Goal: Task Accomplishment & Management: Manage account settings

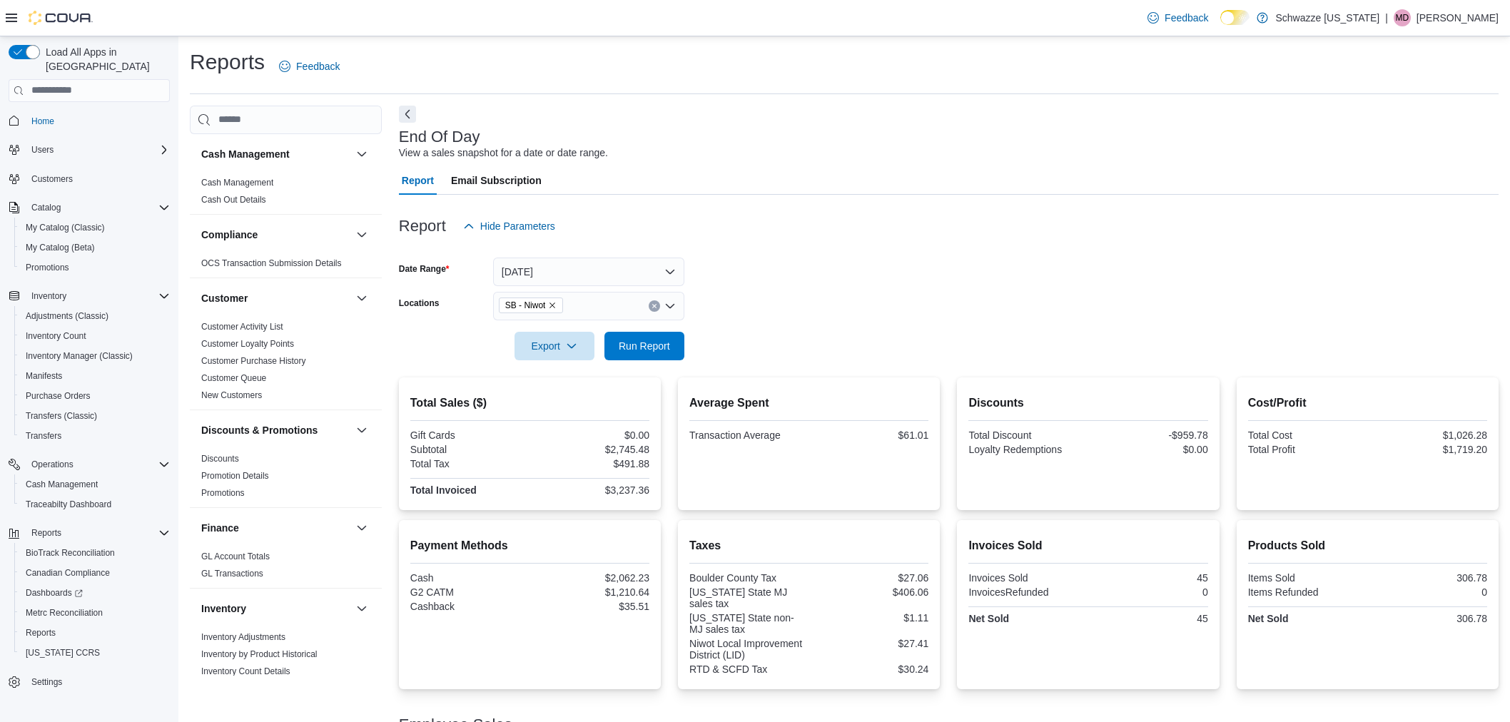
scroll to position [79, 0]
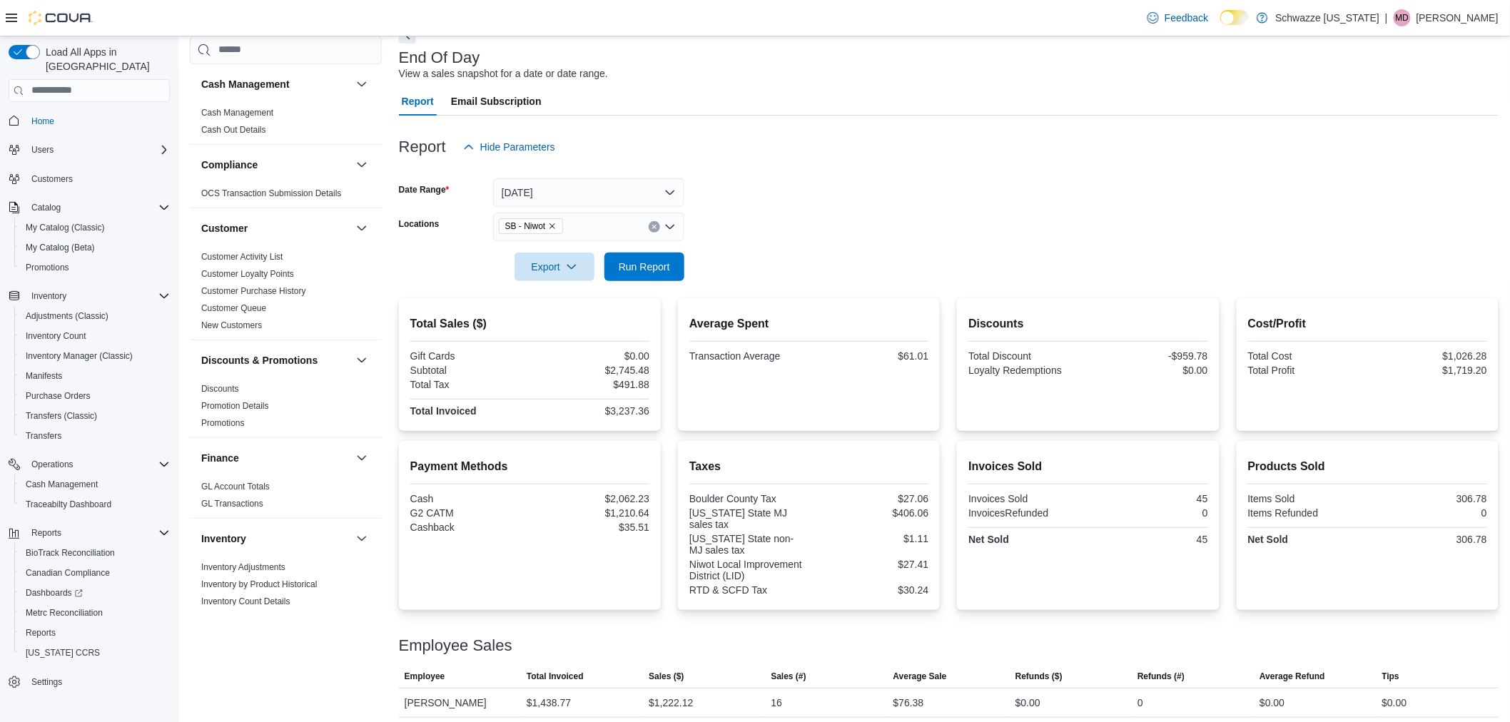
click at [1476, 18] on p "Matthew Dupuis" at bounding box center [1458, 17] width 82 height 17
click at [1443, 136] on button "Sign Out" at bounding box center [1428, 141] width 131 height 23
